Goal: Communication & Community: Share content

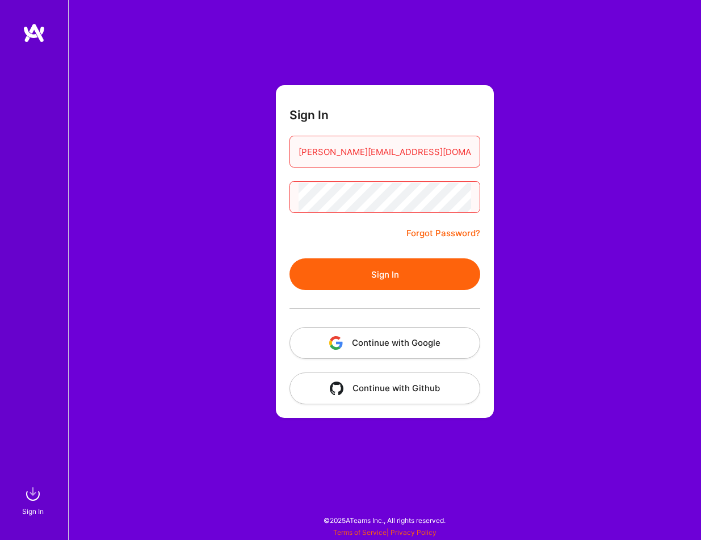
click at [364, 287] on button "Sign In" at bounding box center [385, 274] width 191 height 32
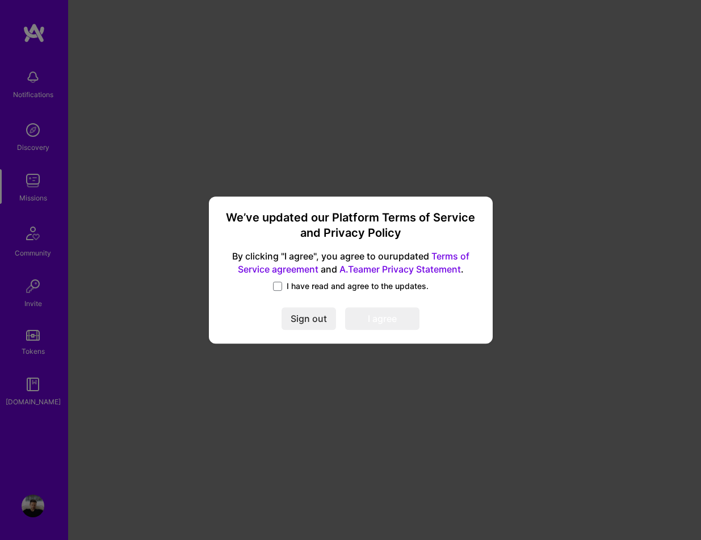
click at [304, 286] on span "I have read and agree to the updates." at bounding box center [358, 285] width 142 height 11
click at [0, 0] on input "I have read and agree to the updates." at bounding box center [0, 0] width 0 height 0
click at [382, 320] on button "I agree" at bounding box center [382, 319] width 74 height 23
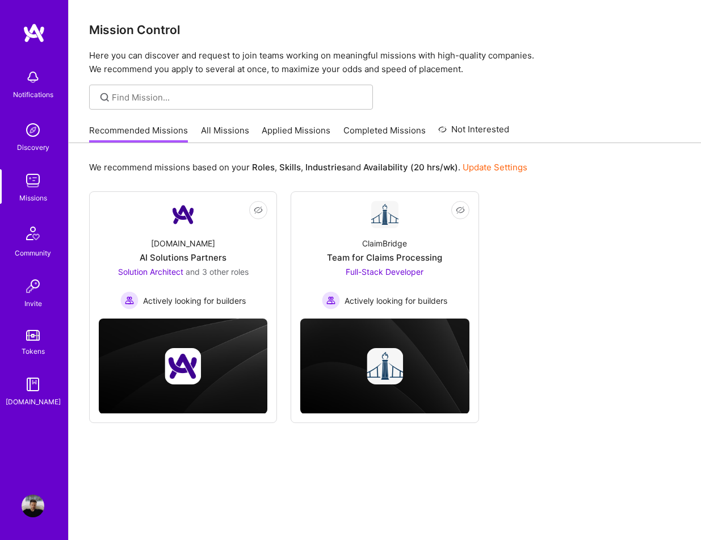
click at [225, 131] on link "All Missions" at bounding box center [225, 133] width 48 height 19
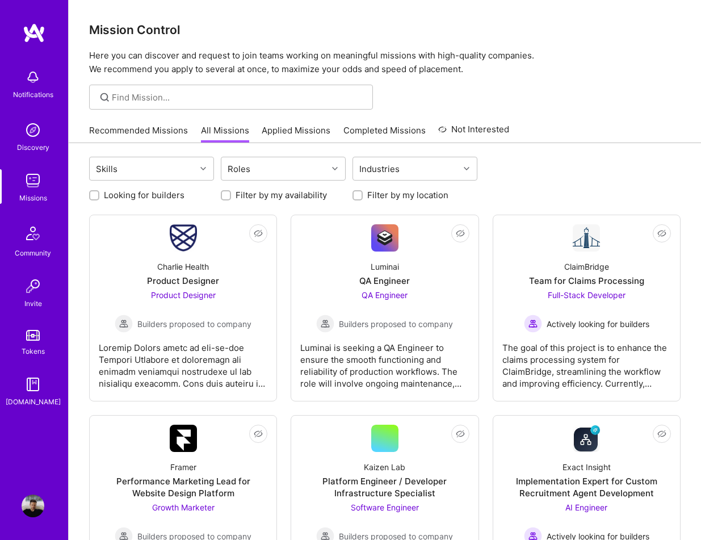
click at [120, 126] on link "Recommended Missions" at bounding box center [138, 133] width 99 height 19
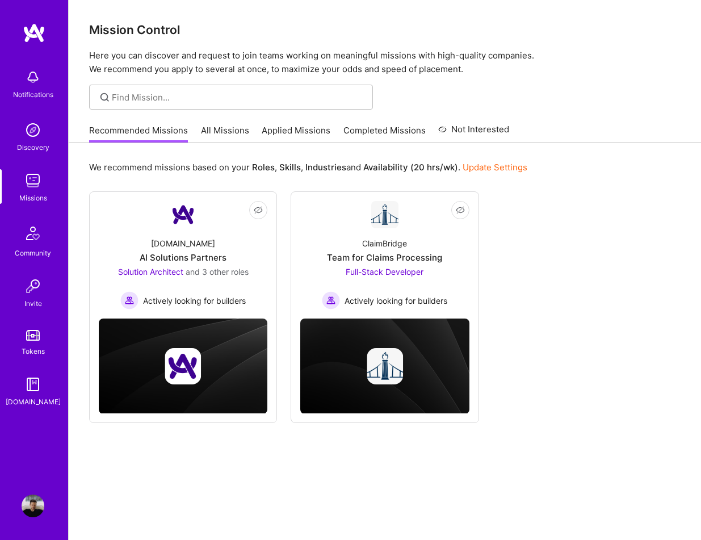
click at [229, 134] on link "All Missions" at bounding box center [225, 133] width 48 height 19
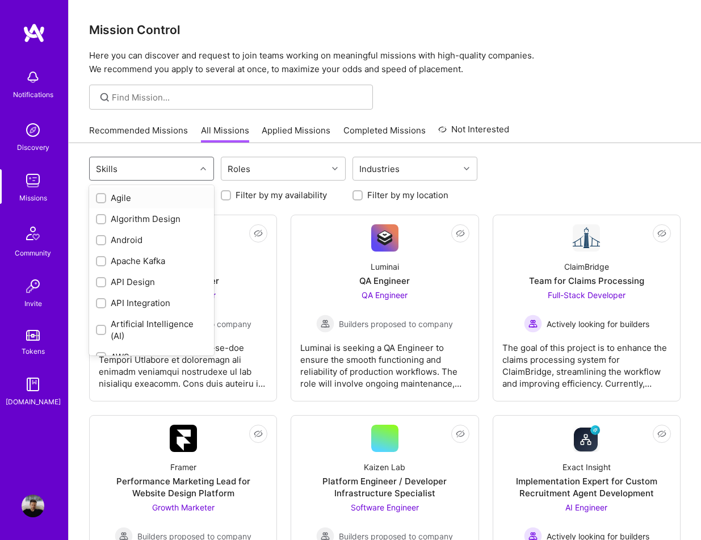
click at [167, 173] on div "Skills" at bounding box center [143, 168] width 106 height 23
type input "design"
click at [142, 302] on div "UX Design" at bounding box center [151, 303] width 111 height 12
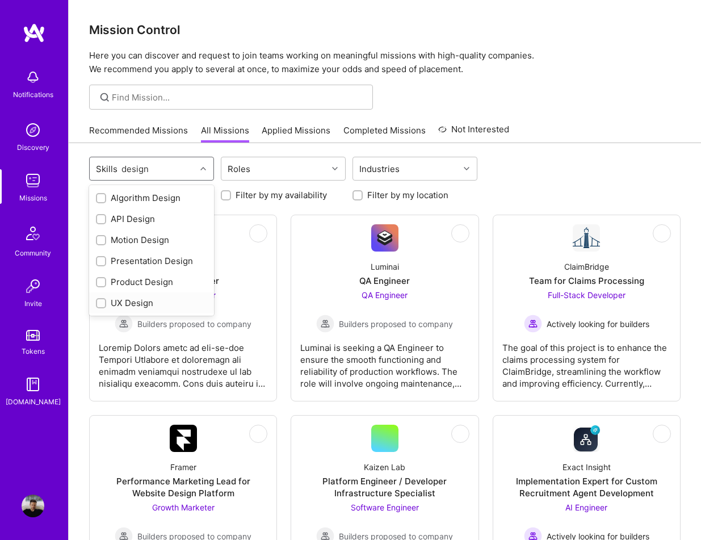
checkbox input "true"
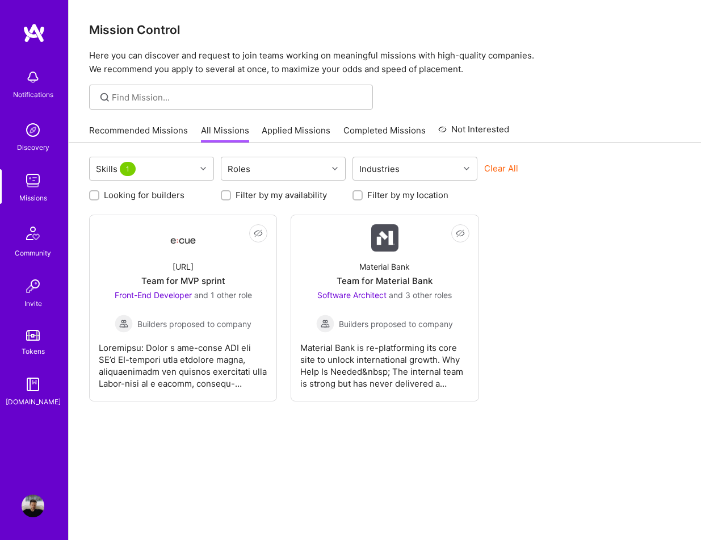
click at [192, 142] on div "Recommended Missions All Missions Applied Missions Completed Missions Not Inter…" at bounding box center [385, 130] width 632 height 25
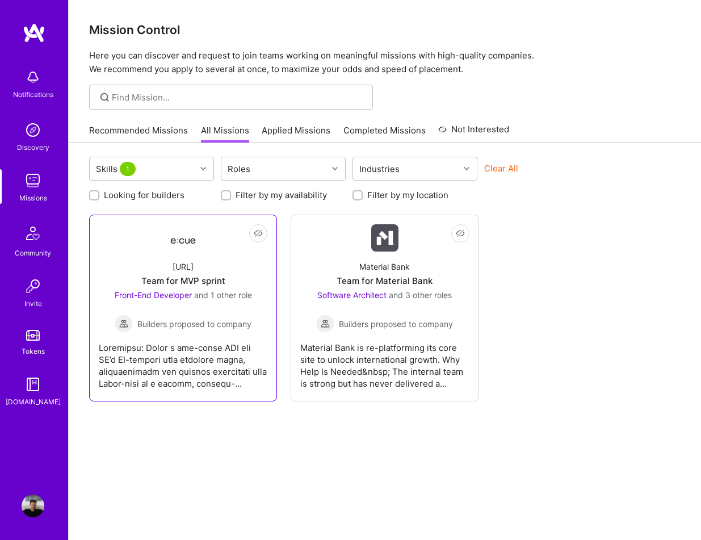
click at [212, 269] on div "[URL] Team for MVP sprint Front-End Developer and 1 other role Builders propose…" at bounding box center [183, 291] width 169 height 81
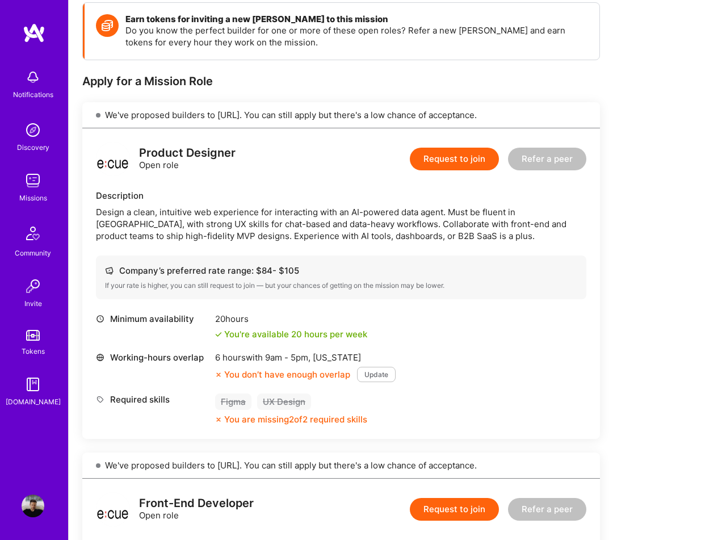
scroll to position [163, 0]
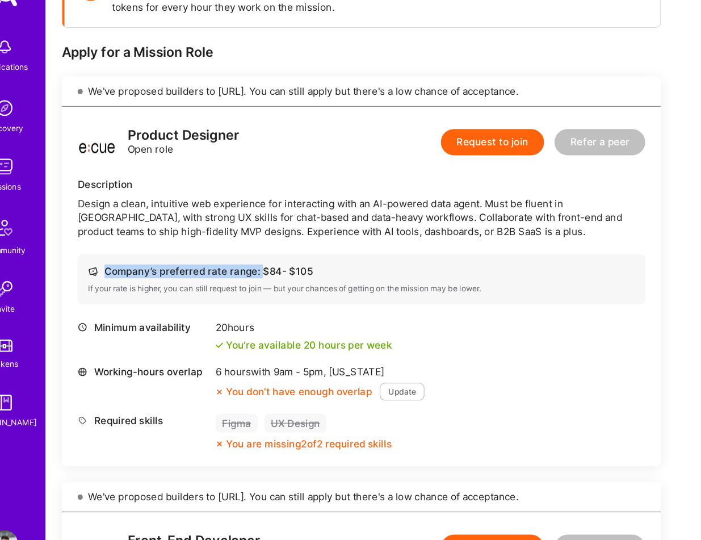
drag, startPoint x: 254, startPoint y: 271, endPoint x: 332, endPoint y: 271, distance: 77.8
click at [332, 271] on div "Company’s preferred rate range: $ 84 - $ 105" at bounding box center [341, 271] width 472 height 12
click at [312, 271] on div "Company’s preferred rate range: $ 84 - $ 105" at bounding box center [341, 271] width 472 height 12
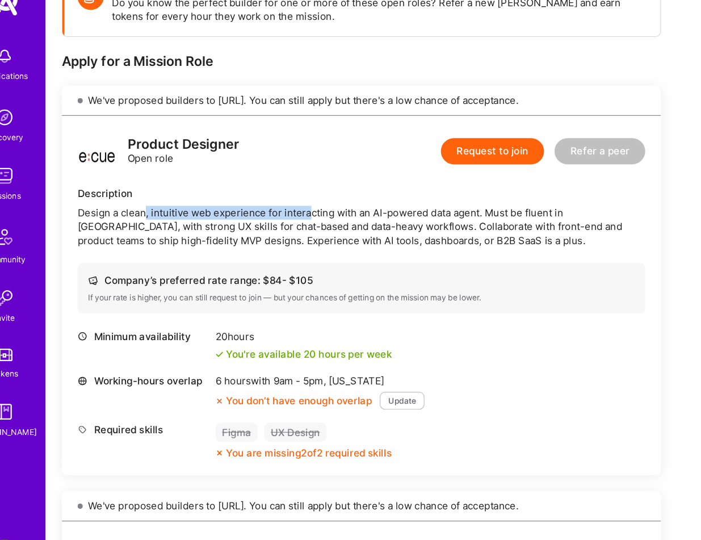
drag, startPoint x: 154, startPoint y: 213, endPoint x: 297, endPoint y: 213, distance: 143.1
click at [297, 213] on div "Design a clean, intuitive web experience for interacting with an AI-powered dat…" at bounding box center [341, 225] width 490 height 36
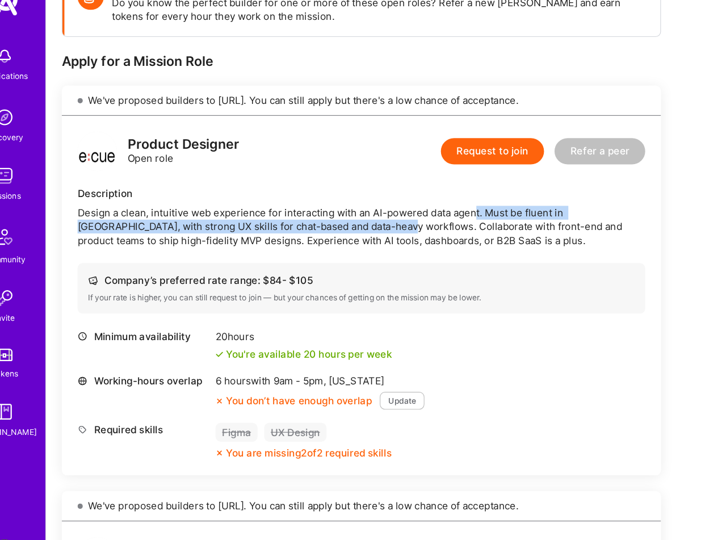
drag, startPoint x: 441, startPoint y: 212, endPoint x: 332, endPoint y: 226, distance: 109.8
click at [332, 226] on div "Design a clean, intuitive web experience for interacting with an AI-powered dat…" at bounding box center [341, 225] width 490 height 36
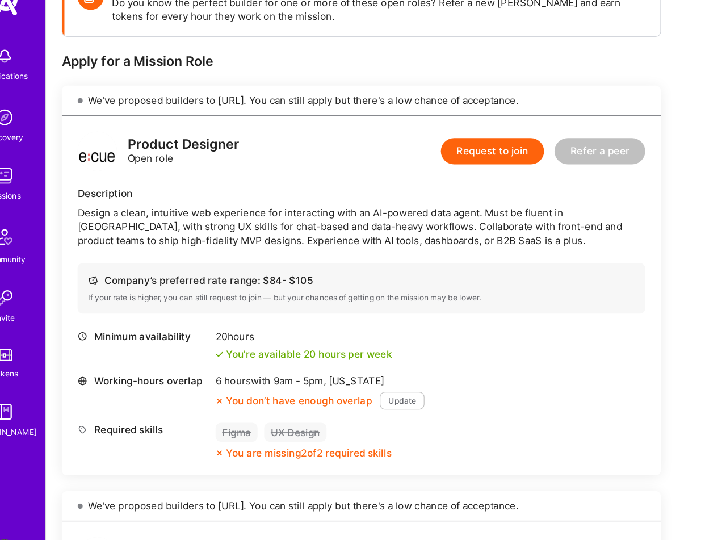
click at [337, 221] on div "Design a clean, intuitive web experience for interacting with an AI-powered dat…" at bounding box center [341, 225] width 490 height 36
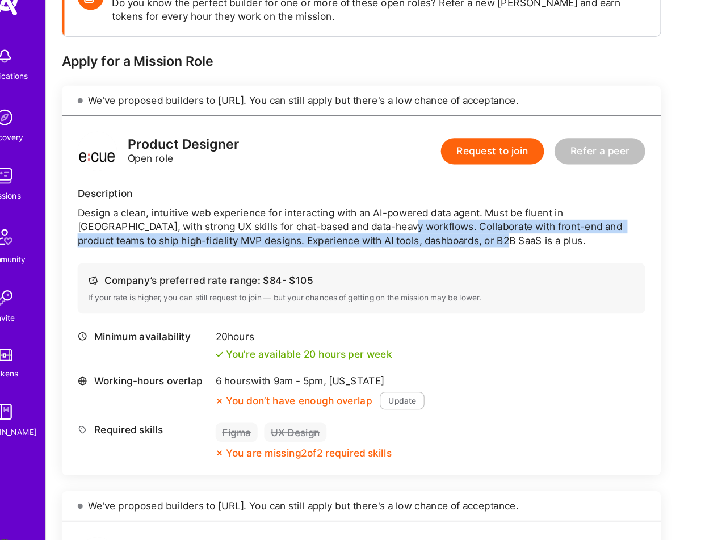
drag, startPoint x: 332, startPoint y: 222, endPoint x: 407, endPoint y: 232, distance: 76.2
click at [407, 232] on div "Design a clean, intuitive web experience for interacting with an AI-powered dat…" at bounding box center [341, 225] width 490 height 36
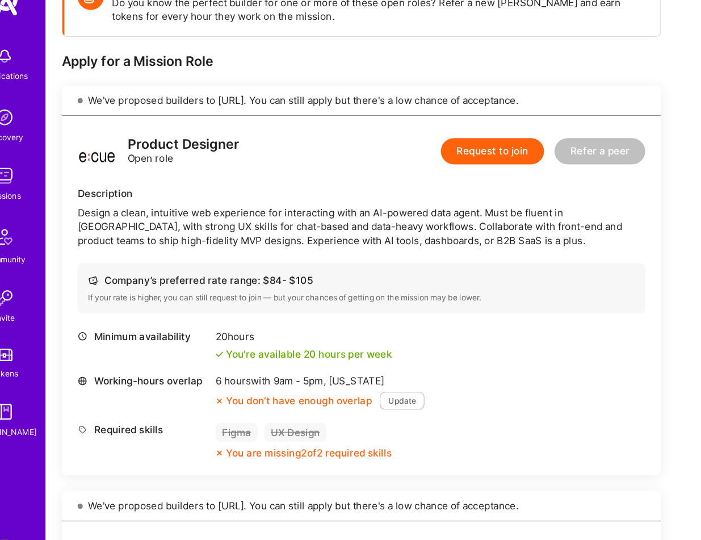
click at [452, 234] on div "Design a clean, intuitive web experience for interacting with an AI-powered dat…" at bounding box center [341, 225] width 490 height 36
click at [296, 270] on div "Company’s preferred rate range: $ 84 - $ 105" at bounding box center [341, 271] width 472 height 12
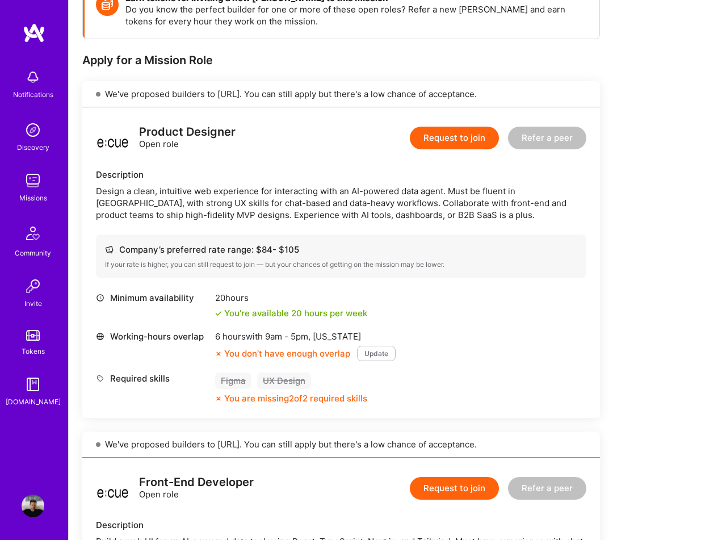
scroll to position [184, 0]
click at [553, 137] on button "Refer a peer" at bounding box center [547, 138] width 78 height 23
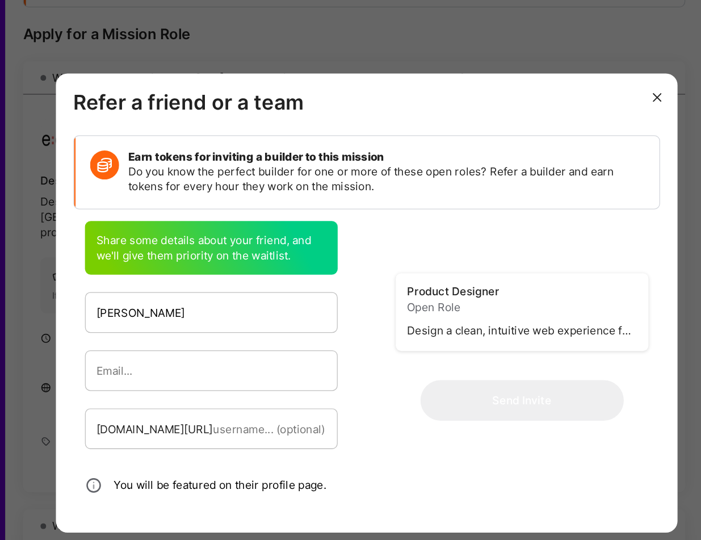
type input "[PERSON_NAME]"
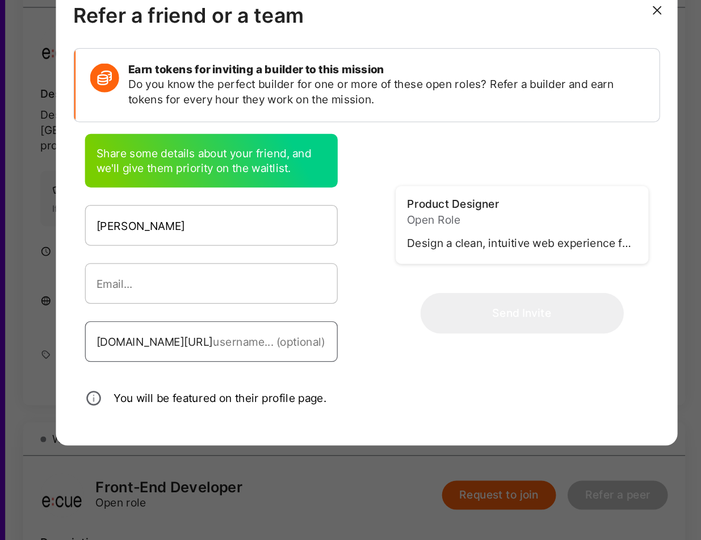
click at [233, 371] on input "modal" at bounding box center [275, 368] width 88 height 29
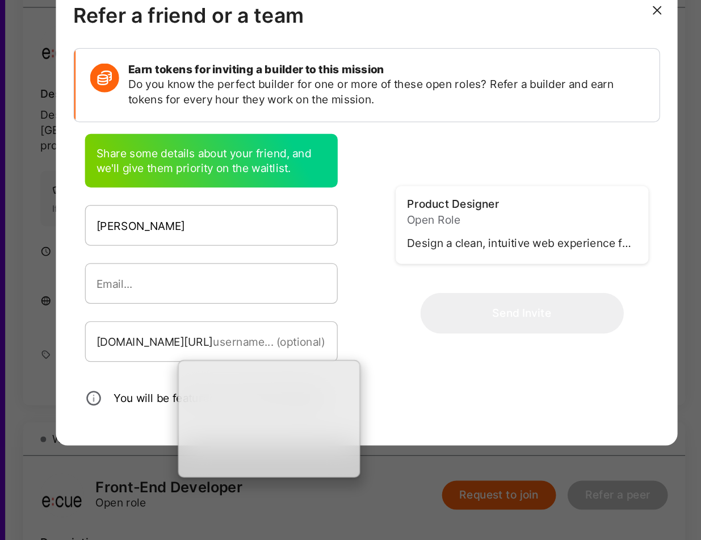
click at [338, 349] on div "Share some details about your friend, and we'll give them priority on the waitl…" at bounding box center [229, 323] width 243 height 253
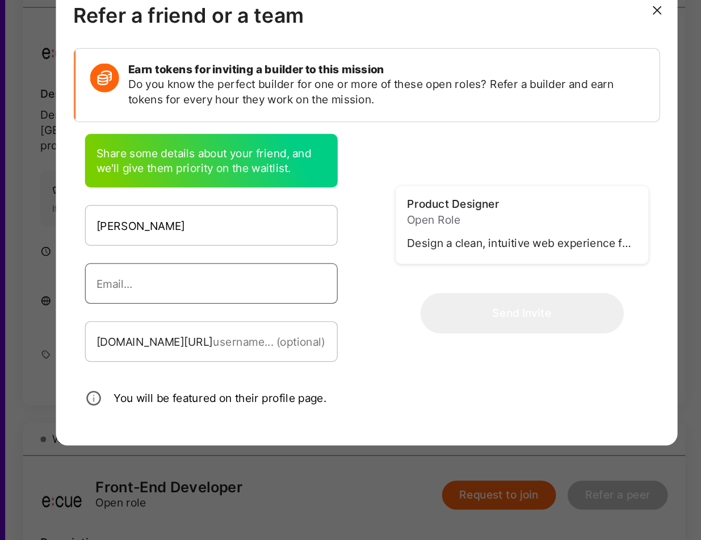
click at [193, 320] on input "modal" at bounding box center [229, 322] width 179 height 29
